Goal: Transaction & Acquisition: Subscribe to service/newsletter

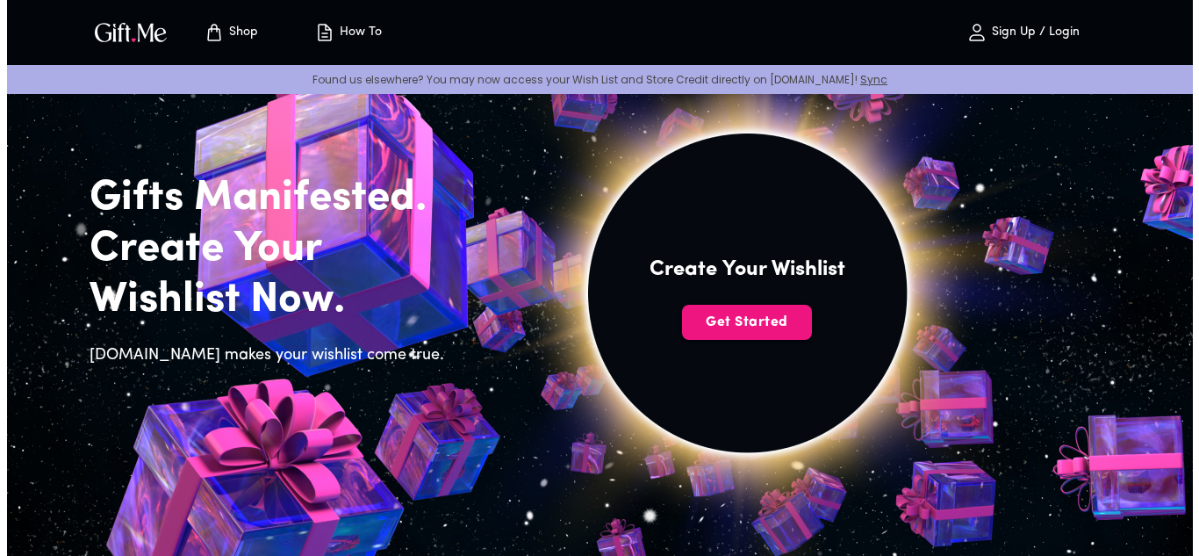
scroll to position [83, 0]
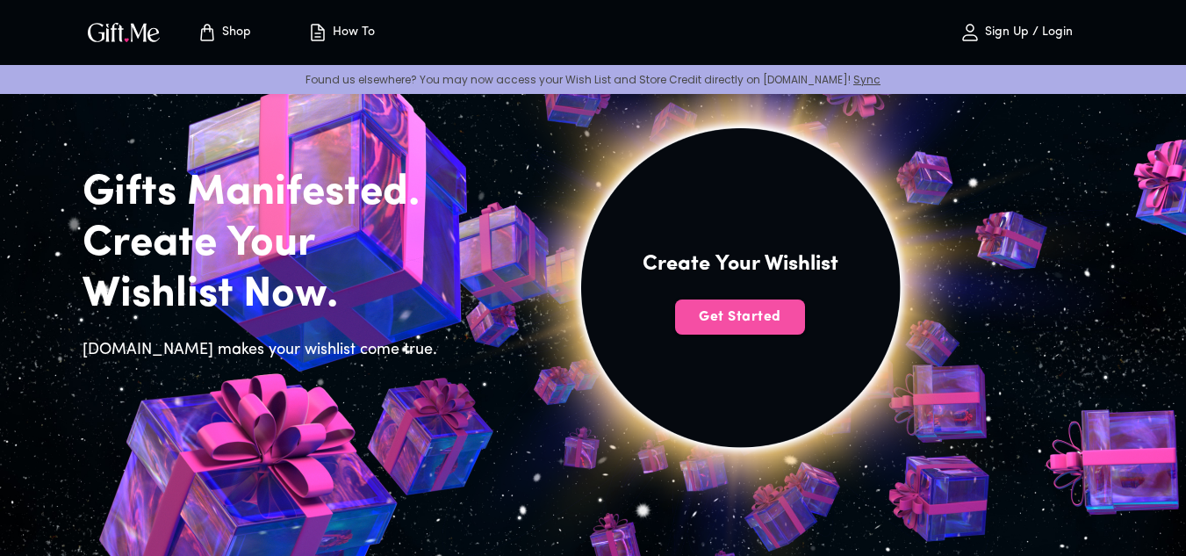
click at [723, 316] on span "Get Started" at bounding box center [740, 316] width 130 height 19
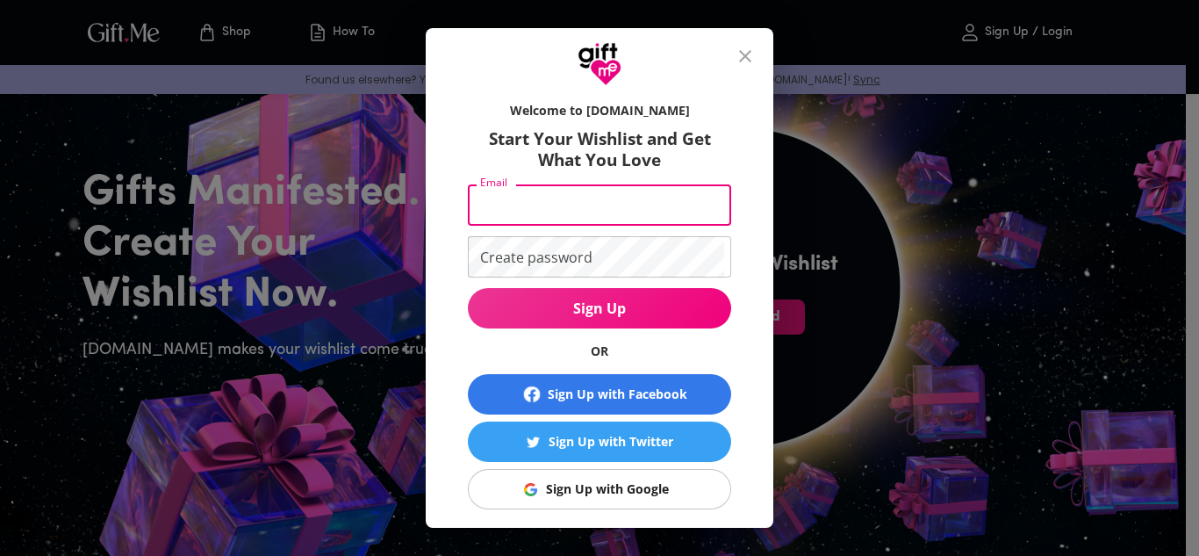
click at [637, 216] on input "Email" at bounding box center [596, 204] width 256 height 41
type input "[EMAIL_ADDRESS][DOMAIN_NAME]"
click at [660, 214] on input "[EMAIL_ADDRESS][DOMAIN_NAME]" at bounding box center [596, 204] width 256 height 41
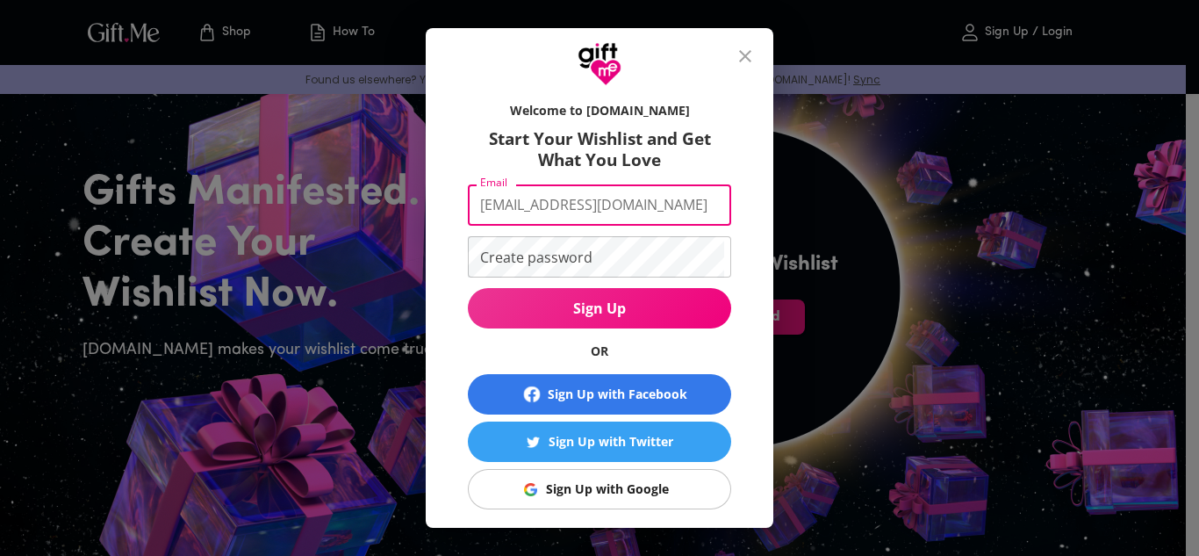
click at [660, 214] on input "[EMAIL_ADDRESS][DOMAIN_NAME]" at bounding box center [596, 204] width 256 height 41
type input "[EMAIL_ADDRESS][DOMAIN_NAME]"
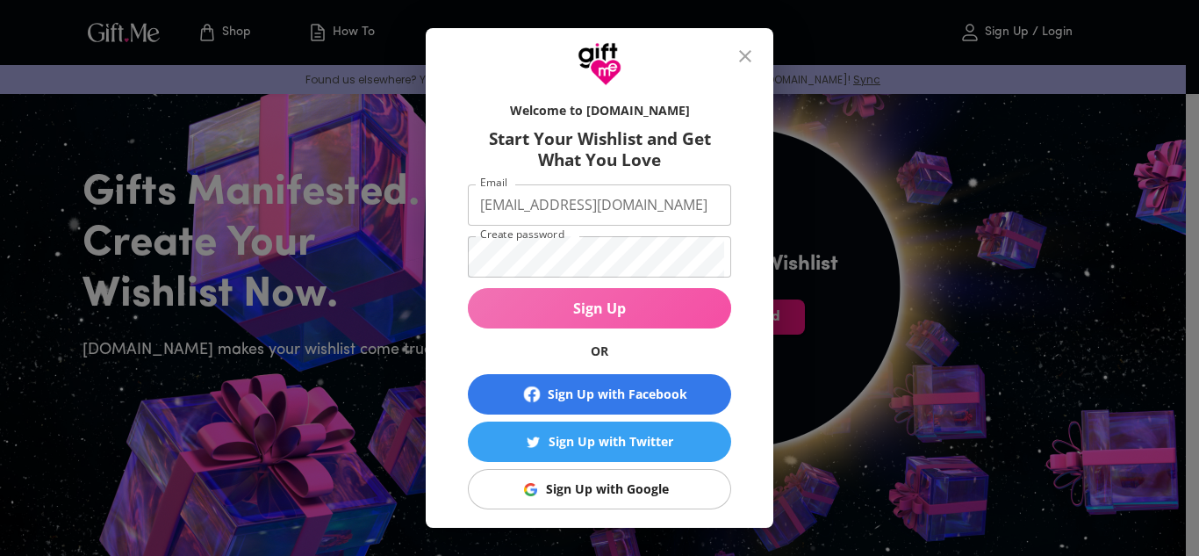
click at [623, 308] on span "Sign Up" at bounding box center [599, 308] width 263 height 19
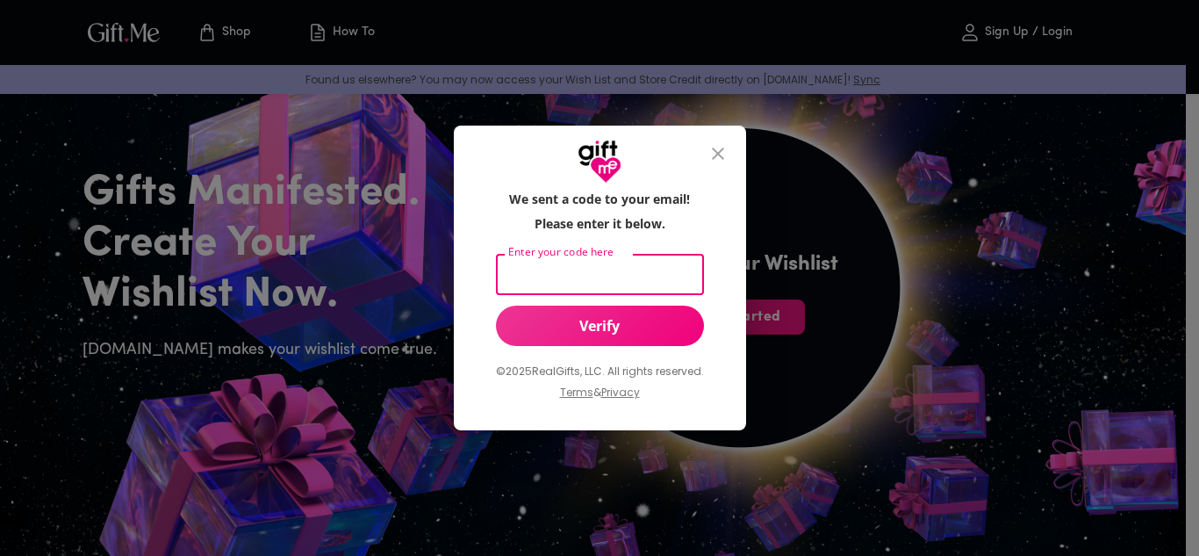
click at [631, 263] on input "Enter your code here" at bounding box center [596, 274] width 201 height 41
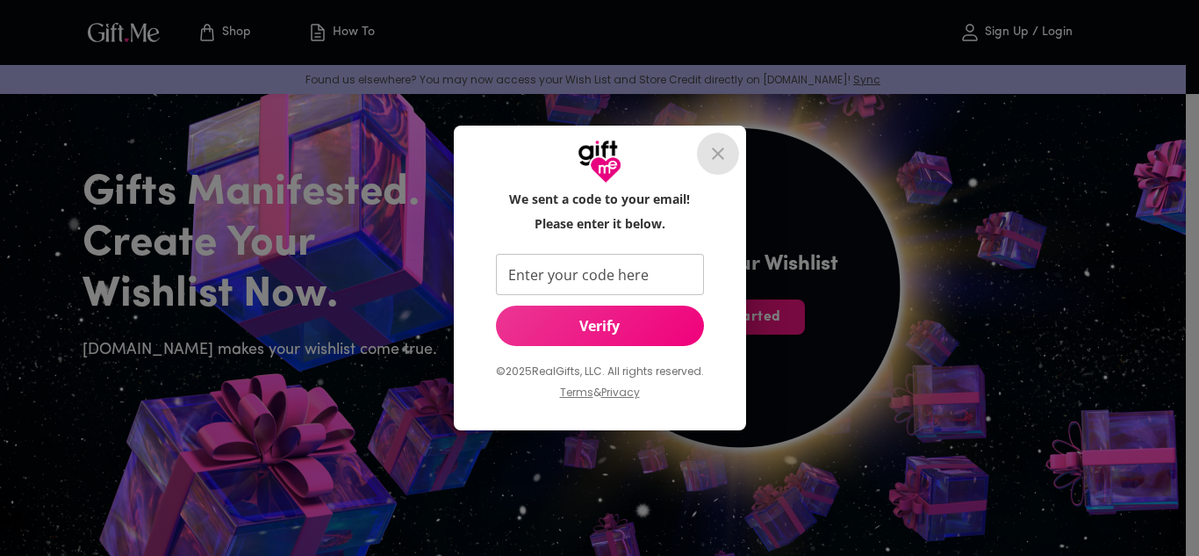
click at [721, 150] on icon "close" at bounding box center [718, 153] width 21 height 21
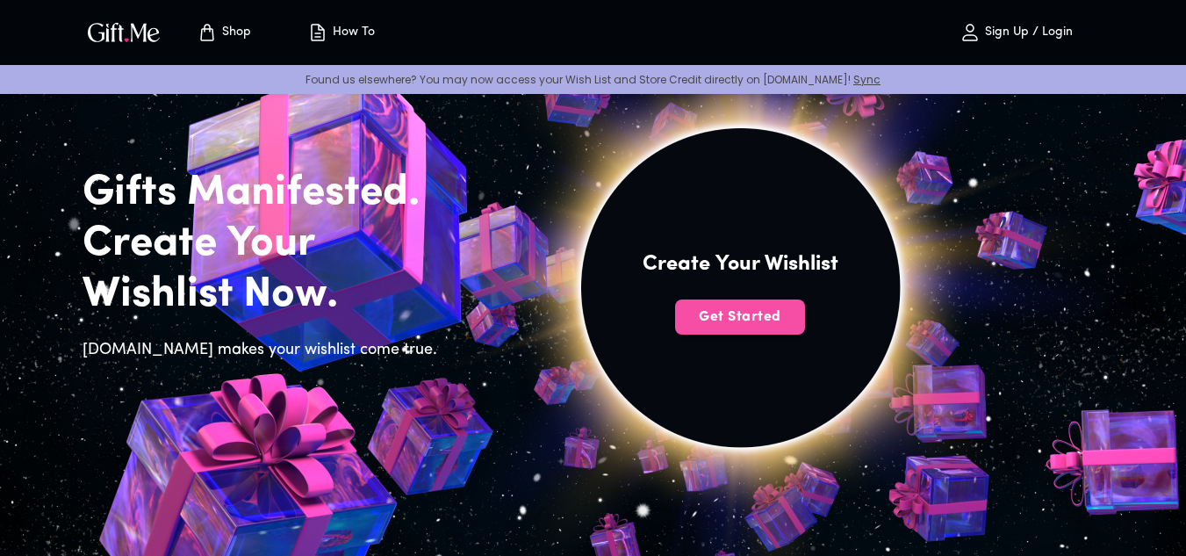
click at [734, 323] on span "Get Started" at bounding box center [740, 316] width 130 height 19
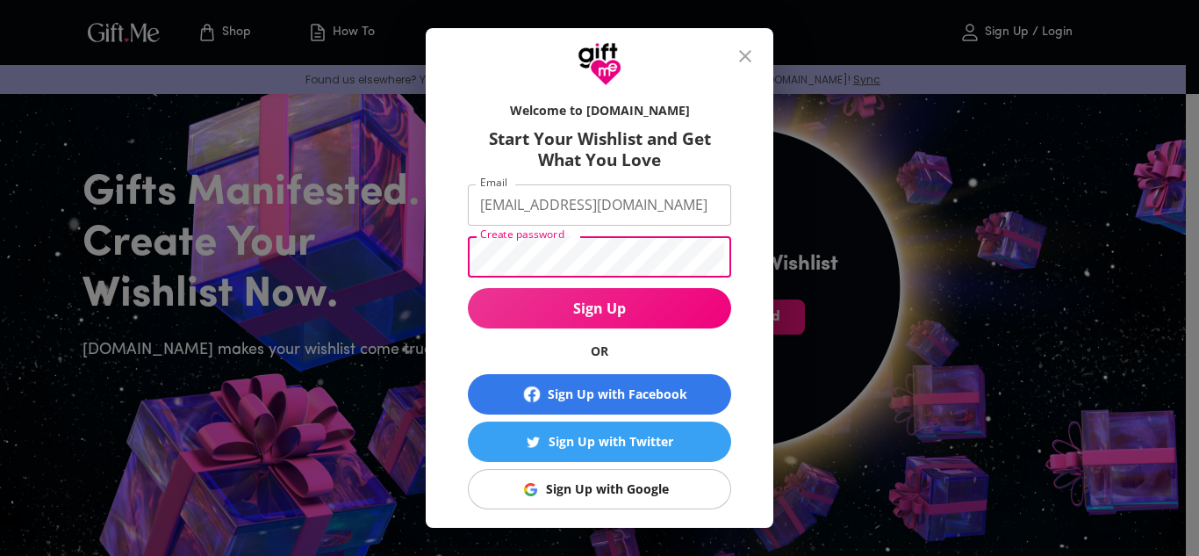
click at [468, 288] on button "Sign Up" at bounding box center [599, 308] width 263 height 40
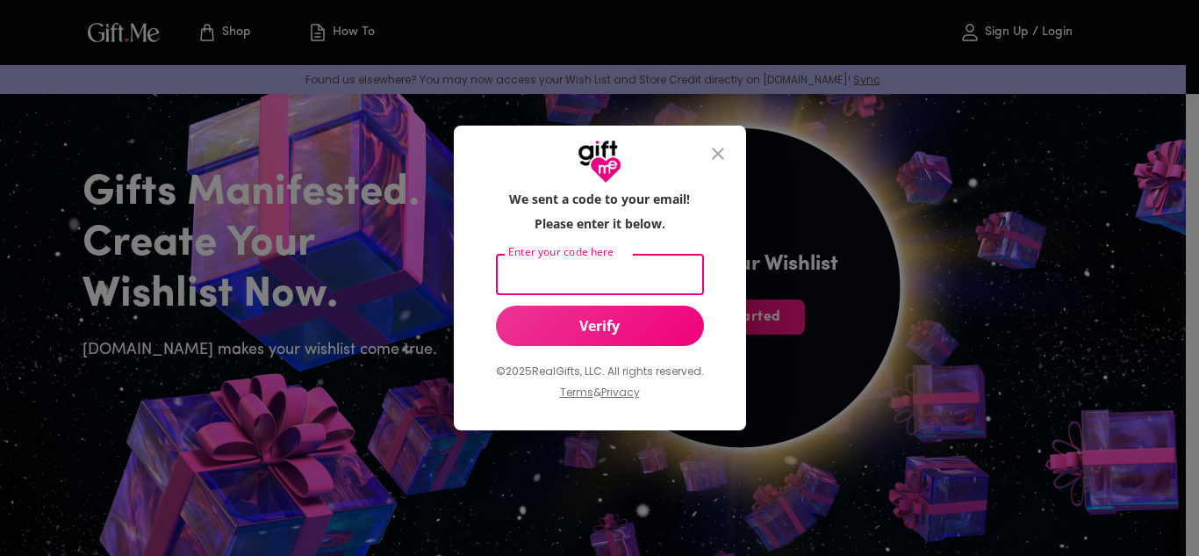
click at [593, 276] on input "Enter your code here" at bounding box center [596, 274] width 201 height 41
type input "701879"
click at [596, 318] on span "Verify" at bounding box center [600, 325] width 208 height 19
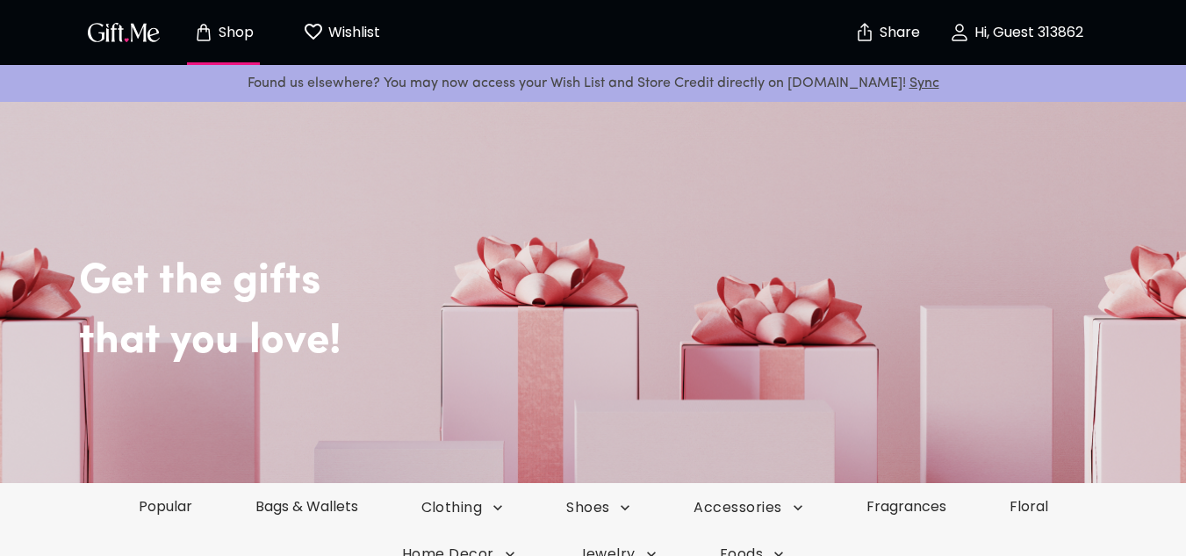
click at [340, 32] on p "Wishlist" at bounding box center [352, 32] width 56 height 23
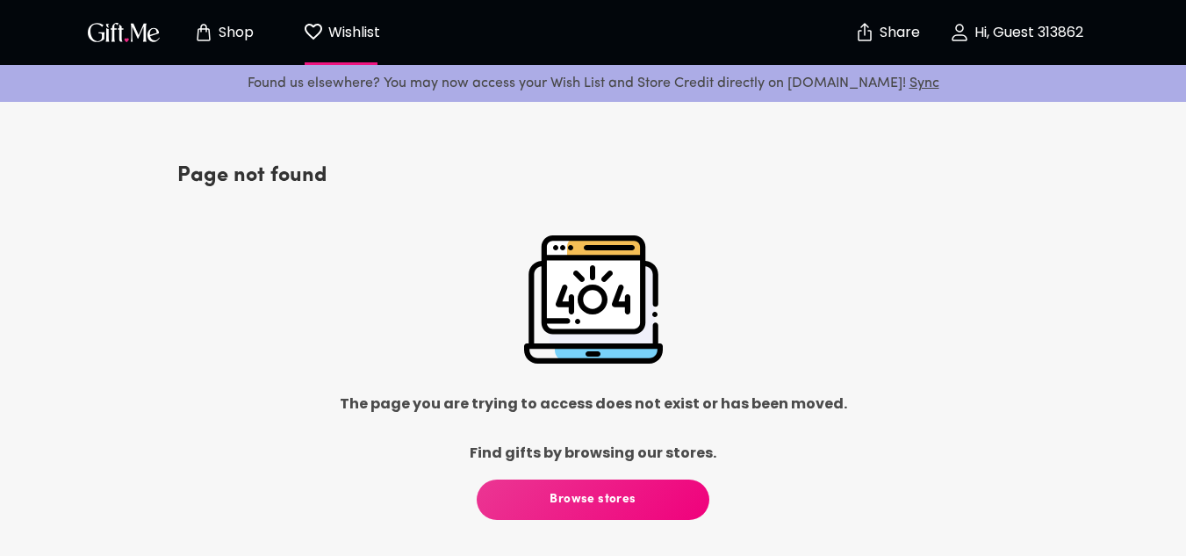
click at [225, 26] on p "Shop" at bounding box center [234, 32] width 40 height 15
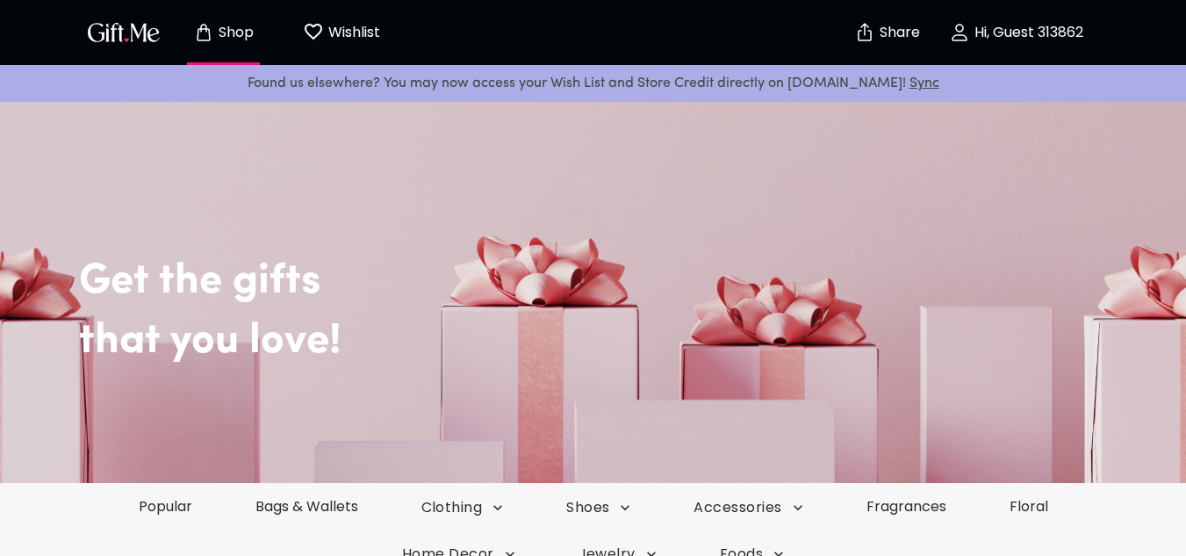
click at [147, 46] on div "Shop Wishlist 0" at bounding box center [242, 32] width 318 height 56
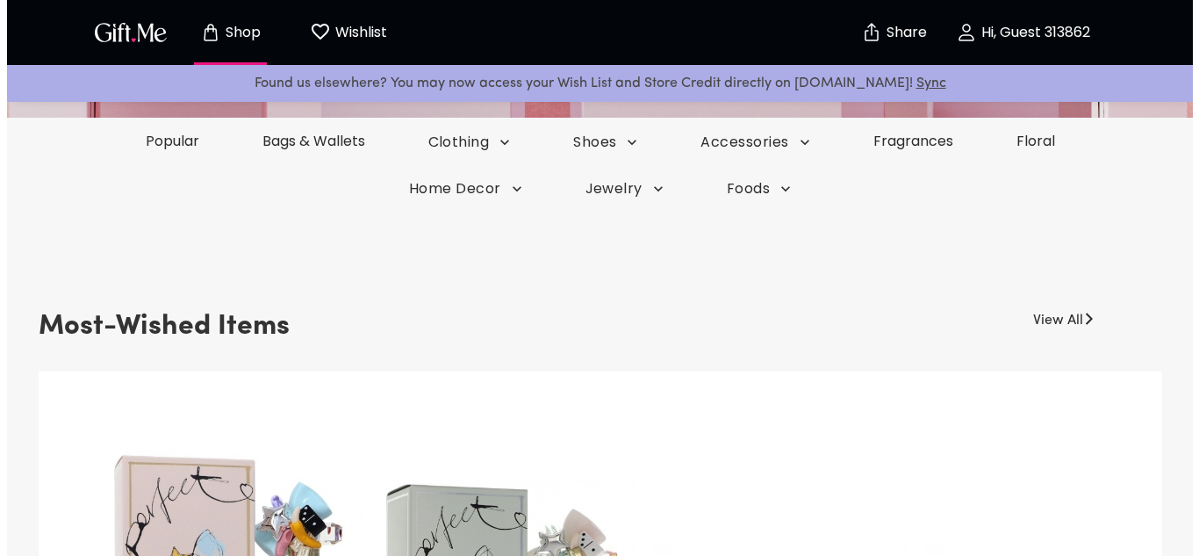
scroll to position [366, 0]
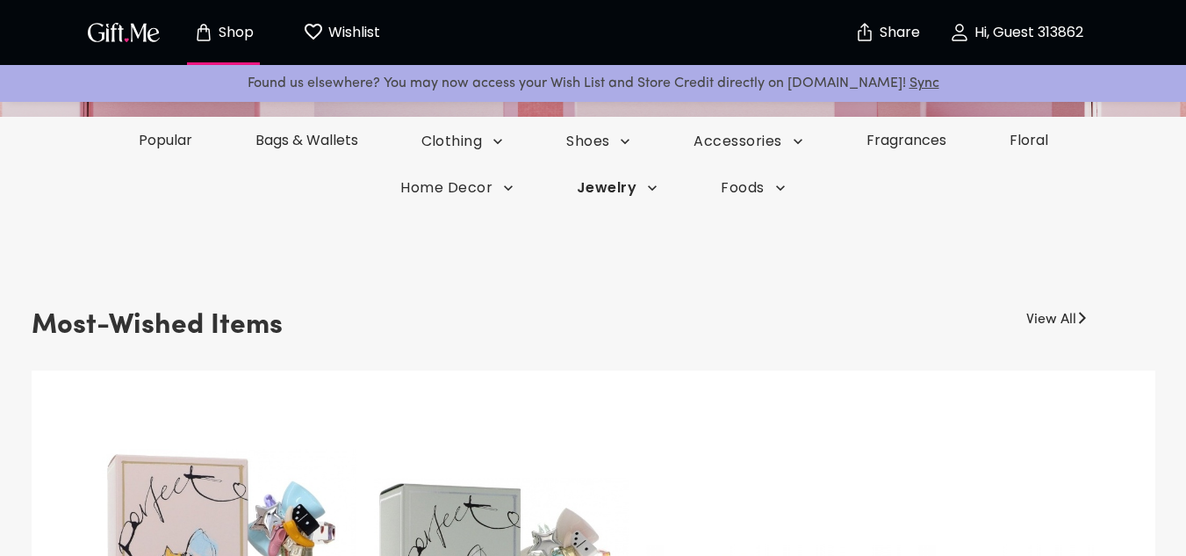
click at [504, 151] on span "Jewelry" at bounding box center [462, 141] width 83 height 19
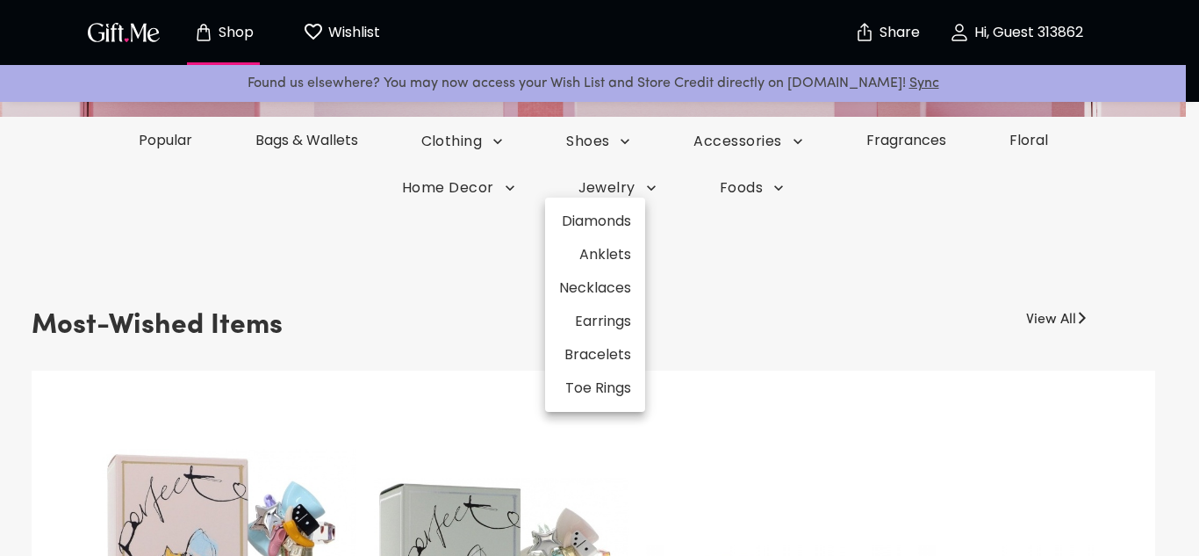
click at [673, 339] on div at bounding box center [599, 278] width 1199 height 556
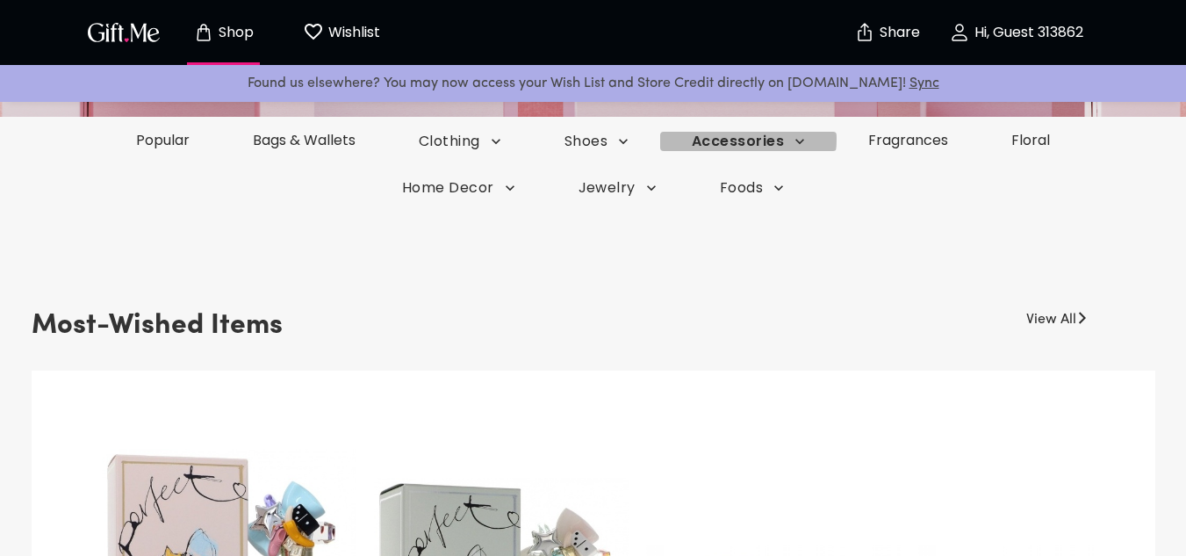
click at [501, 139] on span "Accessories" at bounding box center [460, 141] width 83 height 19
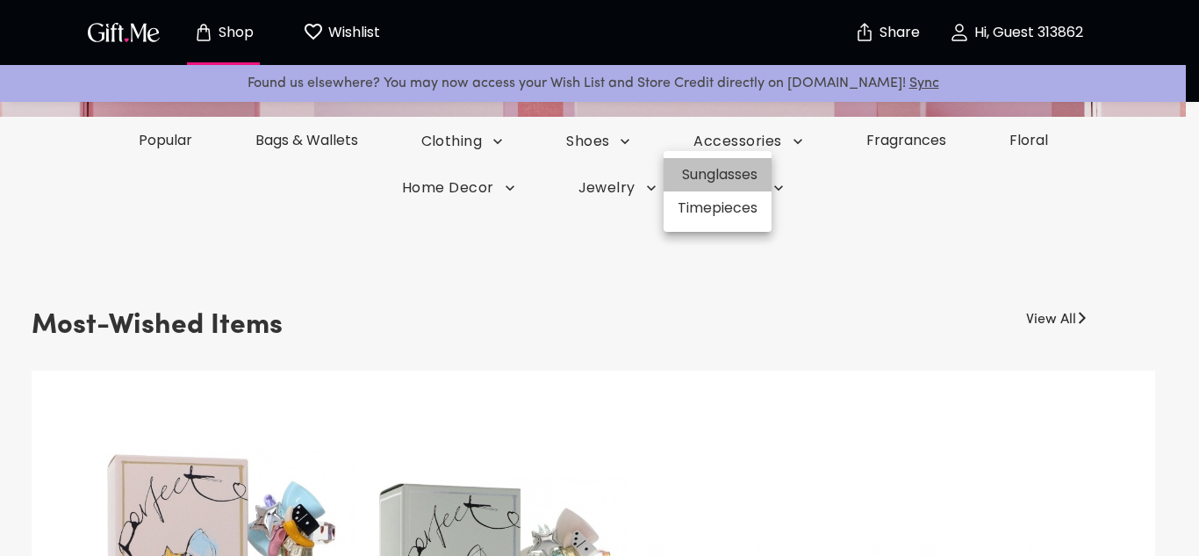
click at [723, 166] on li "Sunglasses" at bounding box center [718, 174] width 108 height 33
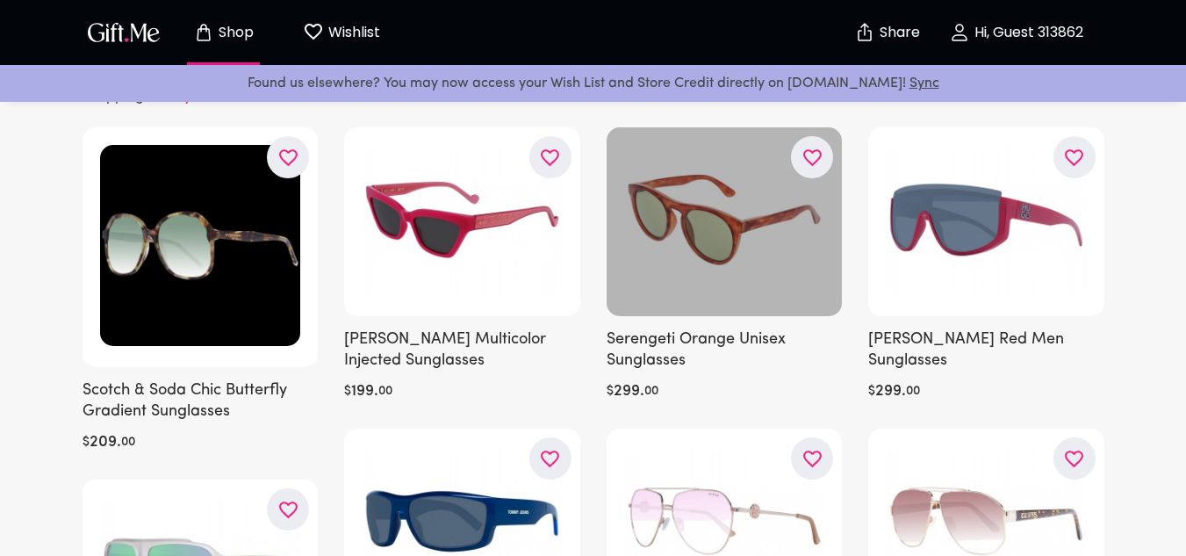
scroll to position [120, 0]
